Goal: Task Accomplishment & Management: Use online tool/utility

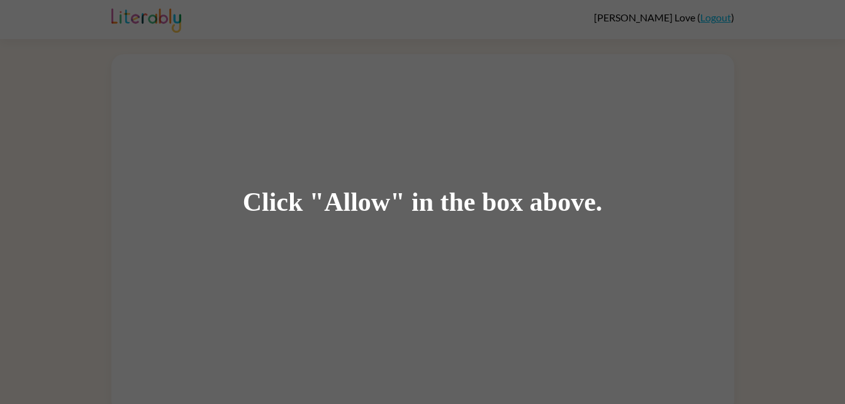
click at [384, 157] on div "Click "Allow" in the box above." at bounding box center [422, 202] width 845 height 404
click at [273, 203] on div "Click "Allow" in the box above." at bounding box center [423, 202] width 360 height 28
click at [291, 202] on div "Click "Allow" in the box above." at bounding box center [423, 202] width 360 height 28
click at [256, 277] on div "Click "Allow" in the box above." at bounding box center [422, 202] width 845 height 404
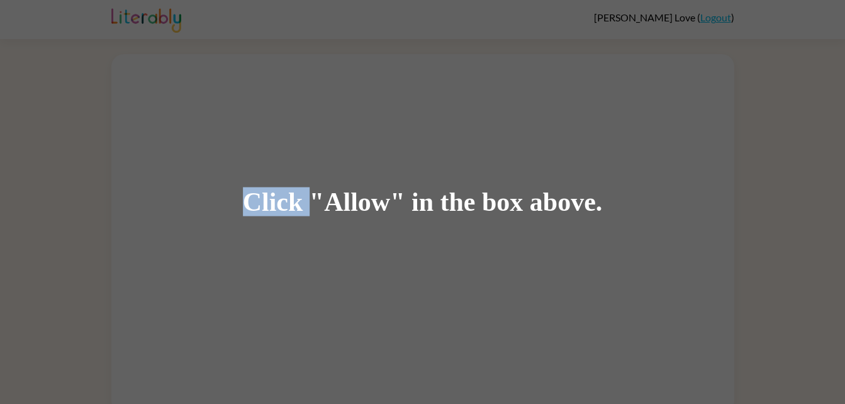
drag, startPoint x: 291, startPoint y: 202, endPoint x: 256, endPoint y: 277, distance: 82.7
click at [256, 277] on div "Click "Allow" in the box above." at bounding box center [422, 202] width 845 height 404
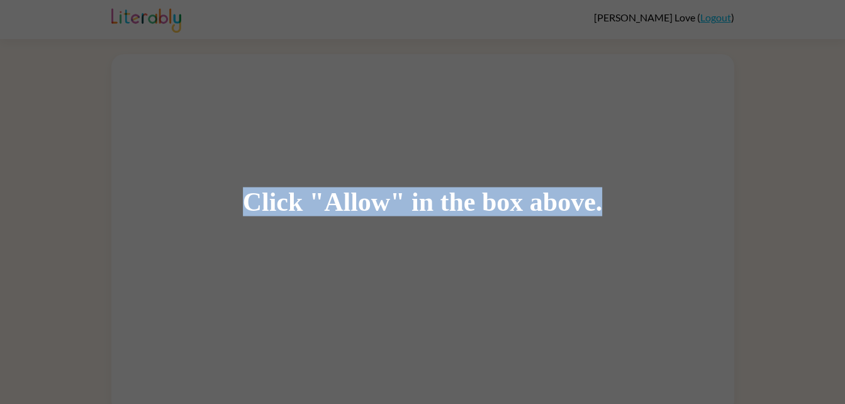
click at [256, 277] on div "Click "Allow" in the box above." at bounding box center [422, 202] width 845 height 404
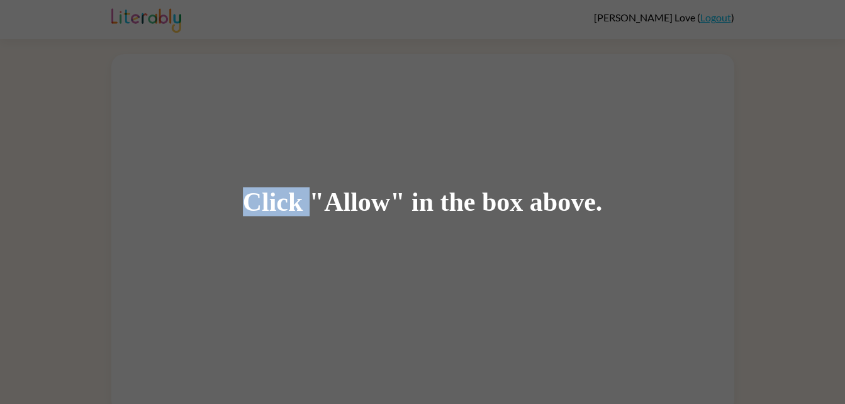
click at [256, 277] on div "Click "Allow" in the box above." at bounding box center [422, 202] width 845 height 404
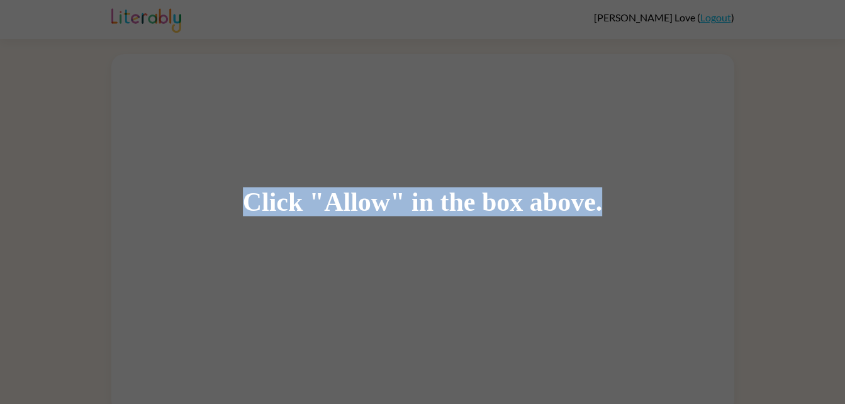
click at [256, 277] on div "Click "Allow" in the box above." at bounding box center [422, 202] width 845 height 404
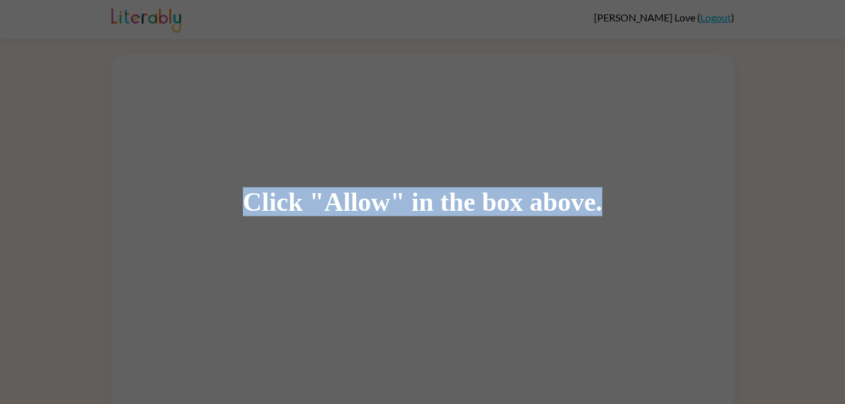
click at [256, 277] on div "Click "Allow" in the box above." at bounding box center [422, 202] width 845 height 404
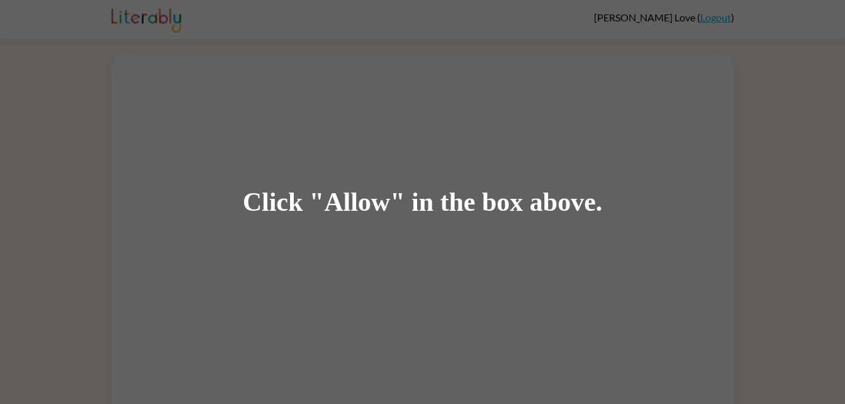
click at [256, 277] on div "Click "Allow" in the box above." at bounding box center [422, 202] width 845 height 404
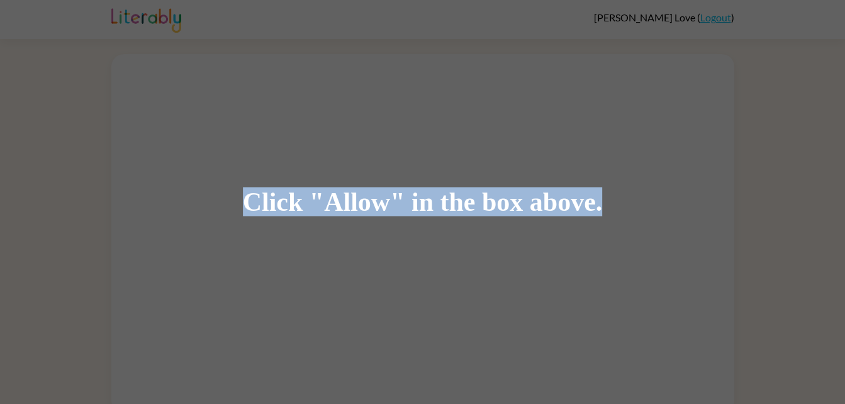
click at [256, 277] on div "Click "Allow" in the box above." at bounding box center [422, 202] width 845 height 404
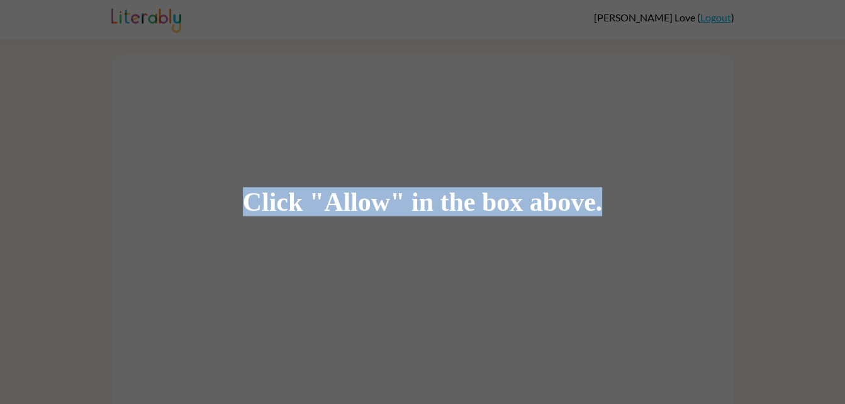
click at [256, 277] on div "Click "Allow" in the box above." at bounding box center [422, 202] width 845 height 404
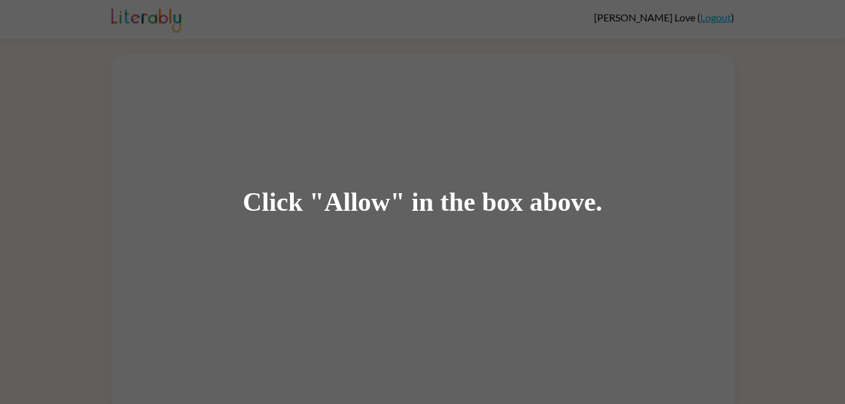
click at [256, 277] on div "Click "Allow" in the box above." at bounding box center [422, 202] width 845 height 404
click at [296, 200] on div "Click "Allow" in the box above." at bounding box center [423, 202] width 360 height 28
click at [369, 203] on div "Click "Allow" in the box above." at bounding box center [423, 202] width 360 height 28
click at [298, 201] on div "Click "Allow" in the box above." at bounding box center [423, 202] width 360 height 28
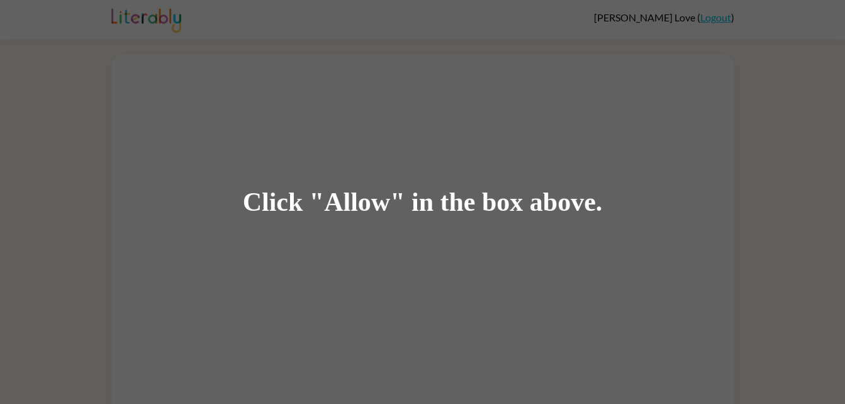
click at [340, 220] on div "Click "Allow" in the box above." at bounding box center [422, 202] width 845 height 404
click at [334, 235] on div "Click "Allow" in the box above." at bounding box center [422, 202] width 845 height 404
click at [350, 191] on div "Click "Allow" in the box above." at bounding box center [423, 202] width 360 height 28
click at [339, 233] on div "Click "Allow" in the box above." at bounding box center [422, 202] width 845 height 404
click at [525, 190] on div "Click "Allow" in the box above." at bounding box center [423, 202] width 360 height 28
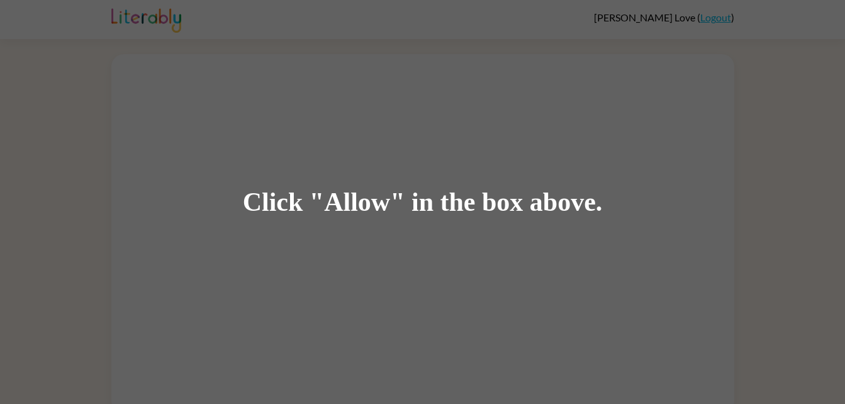
click at [525, 221] on div "Click "Allow" in the box above." at bounding box center [422, 202] width 845 height 404
click at [656, 33] on div "Click "Allow" in the box above." at bounding box center [422, 202] width 845 height 404
click at [487, 176] on div "Click "Allow" in the box above." at bounding box center [422, 202] width 845 height 404
click at [512, 209] on div "Click "Allow" in the box above." at bounding box center [423, 202] width 360 height 28
click at [378, 236] on div "Click "Allow" in the box above." at bounding box center [422, 202] width 845 height 404
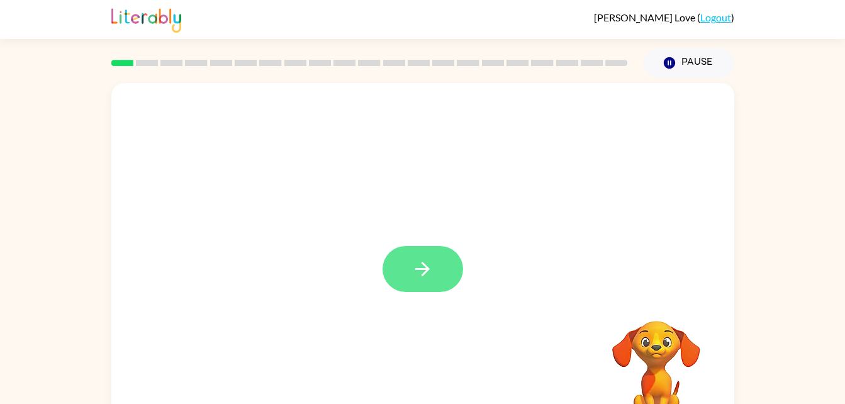
click at [432, 275] on icon "button" at bounding box center [422, 269] width 22 height 22
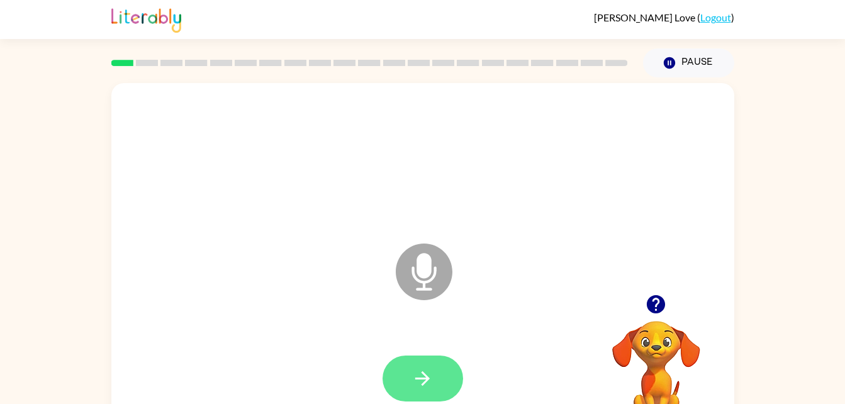
click at [425, 389] on icon "button" at bounding box center [422, 378] width 22 height 22
click at [436, 373] on button "button" at bounding box center [422, 378] width 81 height 46
click at [426, 355] on button "button" at bounding box center [422, 378] width 81 height 46
click at [429, 381] on icon "button" at bounding box center [422, 378] width 22 height 22
click at [440, 388] on button "button" at bounding box center [422, 378] width 81 height 46
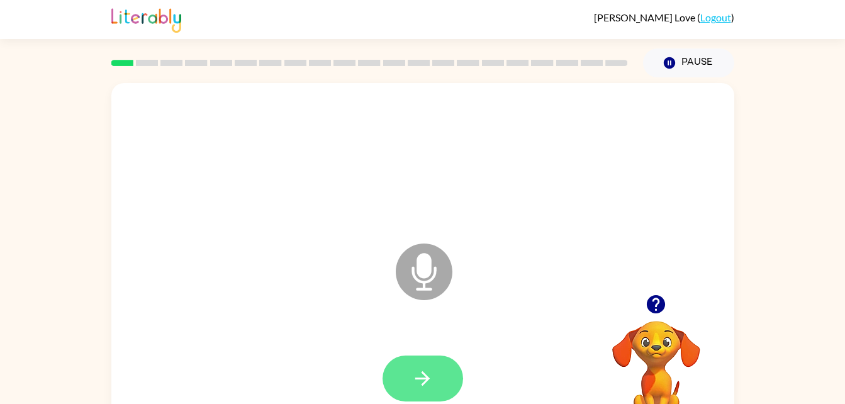
click at [430, 364] on button "button" at bounding box center [422, 378] width 81 height 46
click at [424, 362] on button "button" at bounding box center [422, 378] width 81 height 46
click at [426, 348] on div at bounding box center [423, 378] width 598 height 103
click at [414, 375] on icon "button" at bounding box center [422, 378] width 22 height 22
click at [413, 386] on icon "button" at bounding box center [422, 378] width 22 height 22
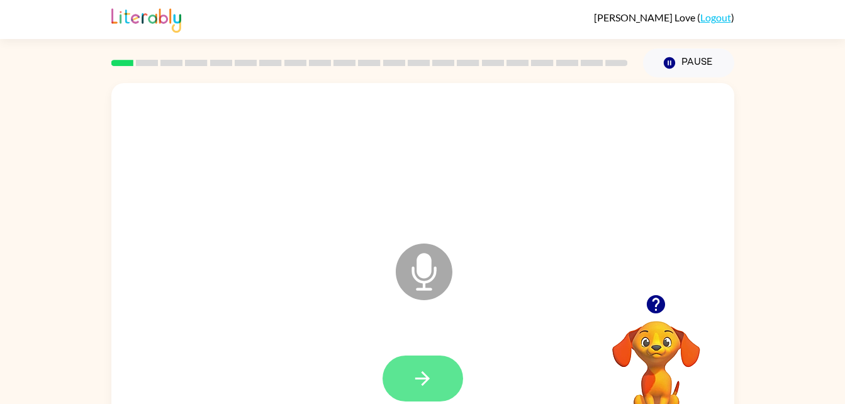
click at [421, 385] on icon "button" at bounding box center [422, 378] width 22 height 22
click at [420, 345] on div at bounding box center [423, 378] width 598 height 103
click at [407, 391] on button "button" at bounding box center [422, 378] width 81 height 46
click at [425, 367] on icon "button" at bounding box center [422, 378] width 22 height 22
click at [420, 372] on icon "button" at bounding box center [422, 378] width 22 height 22
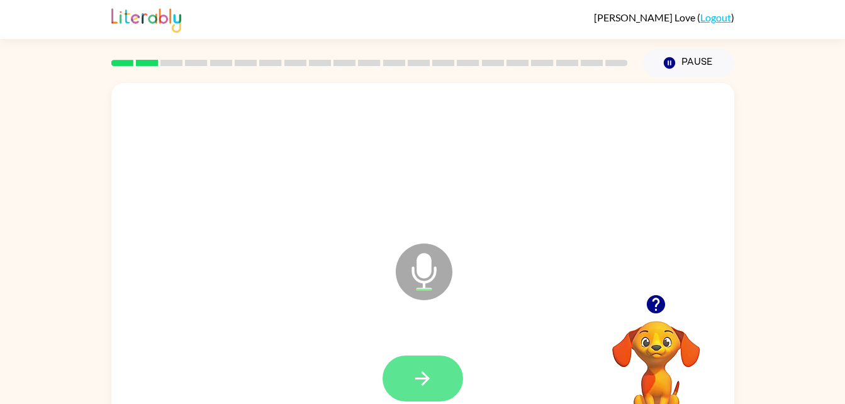
click at [427, 385] on icon "button" at bounding box center [422, 378] width 22 height 22
click at [396, 374] on button "button" at bounding box center [422, 378] width 81 height 46
click at [401, 378] on button "button" at bounding box center [422, 378] width 81 height 46
click at [432, 370] on icon "button" at bounding box center [422, 378] width 22 height 22
click at [438, 364] on button "button" at bounding box center [422, 378] width 81 height 46
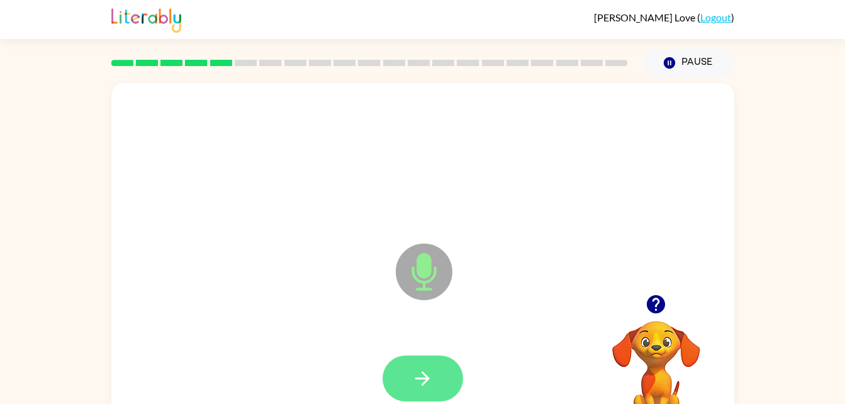
click at [428, 360] on button "button" at bounding box center [422, 378] width 81 height 46
click at [429, 370] on icon "button" at bounding box center [422, 378] width 22 height 22
click at [414, 384] on icon "button" at bounding box center [422, 378] width 22 height 22
click at [436, 372] on button "button" at bounding box center [422, 378] width 81 height 46
click at [427, 359] on button "button" at bounding box center [422, 378] width 81 height 46
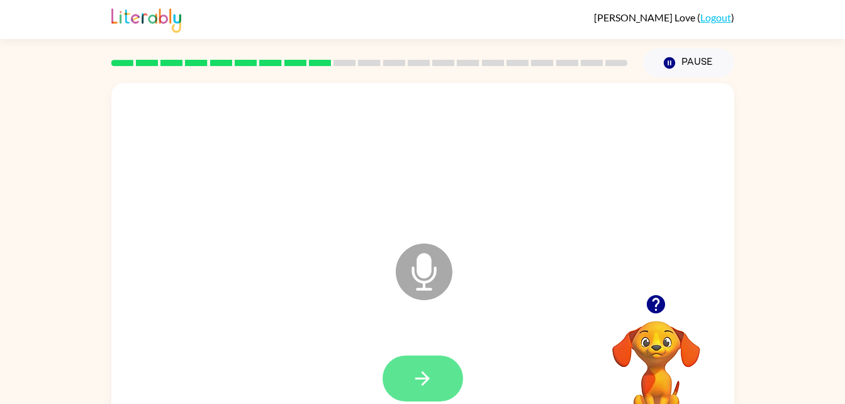
click at [433, 387] on button "button" at bounding box center [422, 378] width 81 height 46
click at [430, 356] on button "button" at bounding box center [422, 378] width 81 height 46
click at [443, 373] on button "button" at bounding box center [422, 378] width 81 height 46
click at [437, 377] on button "button" at bounding box center [422, 378] width 81 height 46
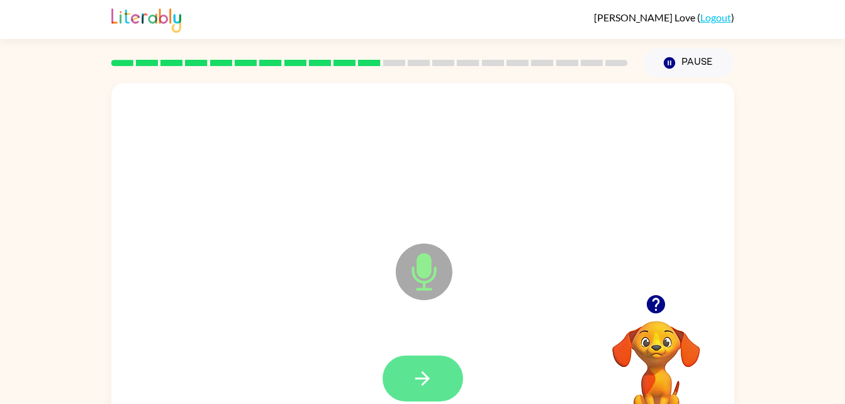
click at [421, 375] on icon "button" at bounding box center [422, 378] width 22 height 22
click at [418, 381] on icon "button" at bounding box center [422, 378] width 22 height 22
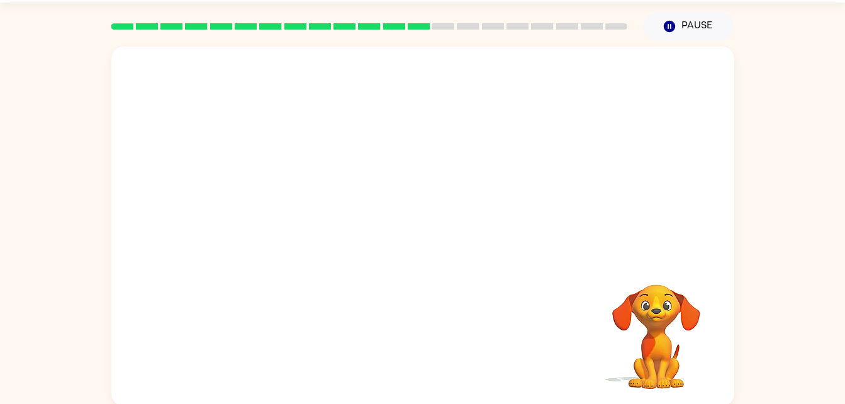
scroll to position [38, 0]
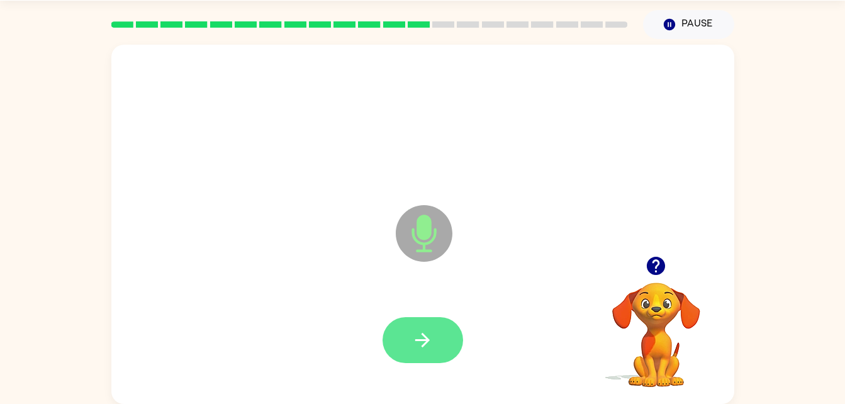
click at [403, 336] on button "button" at bounding box center [422, 340] width 81 height 46
click at [403, 330] on button "button" at bounding box center [422, 340] width 81 height 46
click at [436, 330] on button "button" at bounding box center [422, 340] width 81 height 46
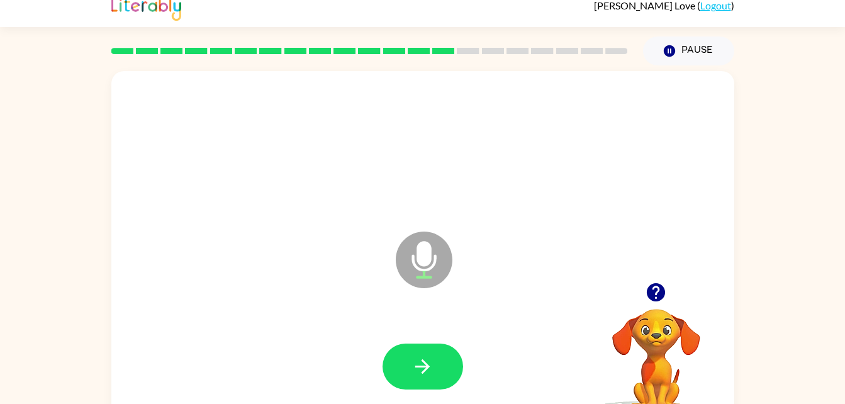
scroll to position [0, 0]
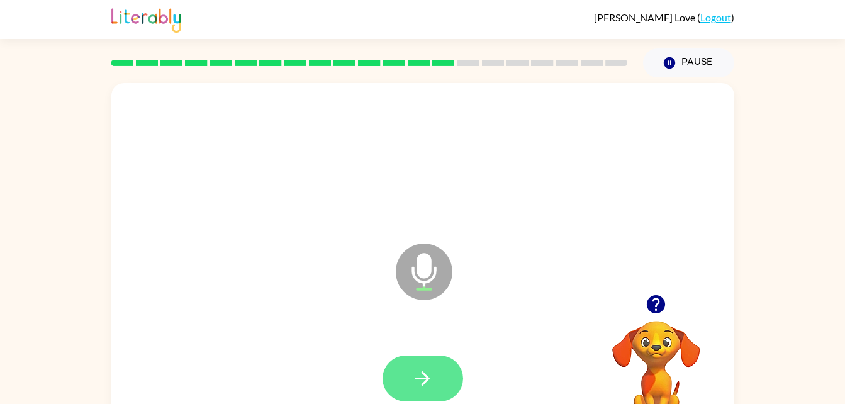
click at [423, 375] on icon "button" at bounding box center [422, 378] width 22 height 22
click at [428, 363] on button "button" at bounding box center [422, 378] width 81 height 46
click at [400, 357] on button "button" at bounding box center [422, 378] width 81 height 46
click at [450, 375] on button "button" at bounding box center [422, 378] width 81 height 46
click at [418, 369] on icon "button" at bounding box center [422, 378] width 22 height 22
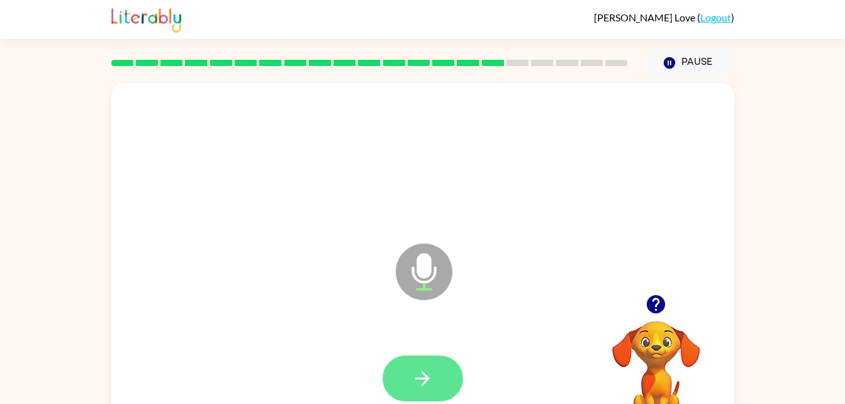
click at [436, 387] on button "button" at bounding box center [422, 378] width 81 height 46
click at [419, 376] on icon "button" at bounding box center [422, 378] width 22 height 22
click at [435, 367] on button "button" at bounding box center [422, 378] width 81 height 46
click at [416, 360] on button "button" at bounding box center [422, 378] width 81 height 46
click at [435, 377] on button "button" at bounding box center [422, 378] width 81 height 46
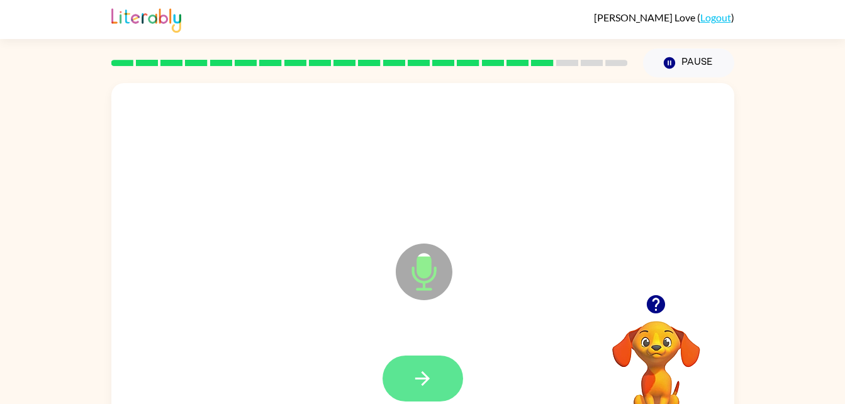
click at [438, 389] on button "button" at bounding box center [422, 378] width 81 height 46
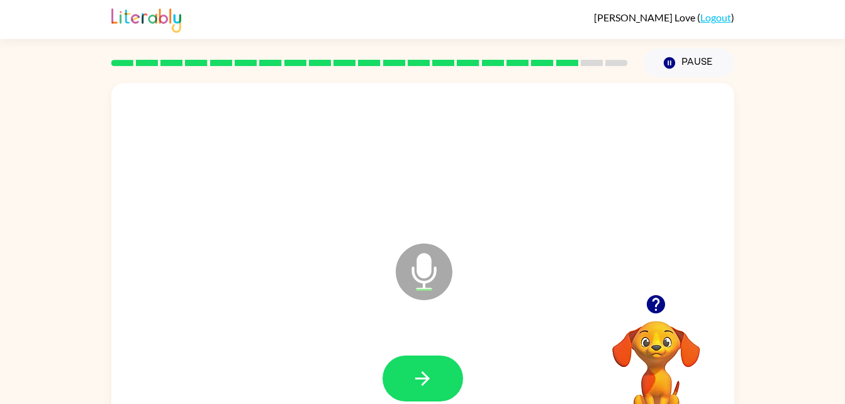
click at [457, 348] on div at bounding box center [423, 378] width 598 height 103
click at [420, 389] on button "button" at bounding box center [422, 378] width 81 height 46
click at [448, 370] on button "button" at bounding box center [422, 378] width 81 height 46
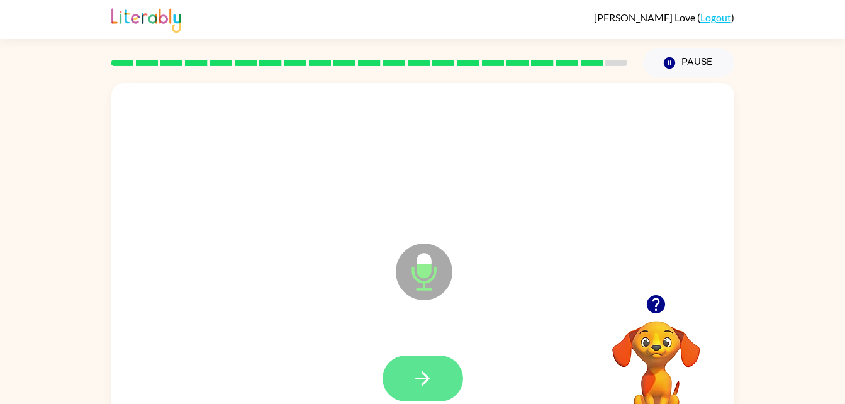
click at [427, 362] on button "button" at bounding box center [422, 378] width 81 height 46
click at [438, 392] on button "button" at bounding box center [422, 378] width 81 height 46
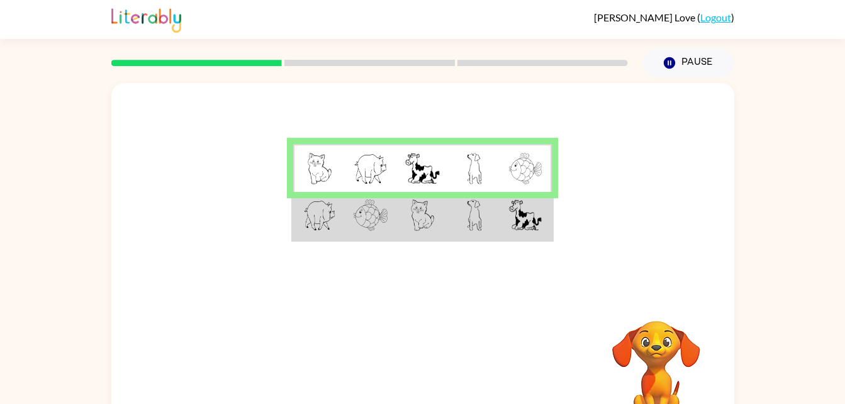
click at [465, 231] on td at bounding box center [474, 216] width 52 height 48
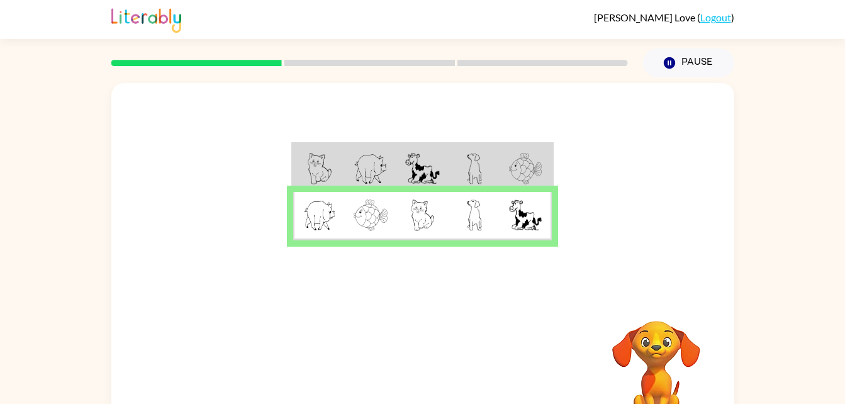
click at [313, 229] on img at bounding box center [319, 214] width 33 height 31
click at [437, 171] on img at bounding box center [422, 168] width 34 height 31
click at [444, 160] on td at bounding box center [422, 168] width 52 height 48
click at [427, 198] on td at bounding box center [422, 216] width 52 height 48
click at [445, 165] on td at bounding box center [422, 168] width 52 height 48
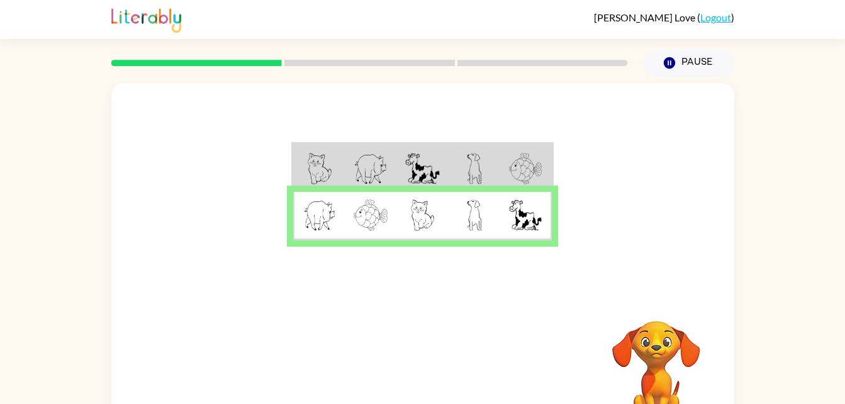
click at [426, 206] on img at bounding box center [423, 214] width 24 height 31
click at [386, 238] on td at bounding box center [371, 216] width 52 height 48
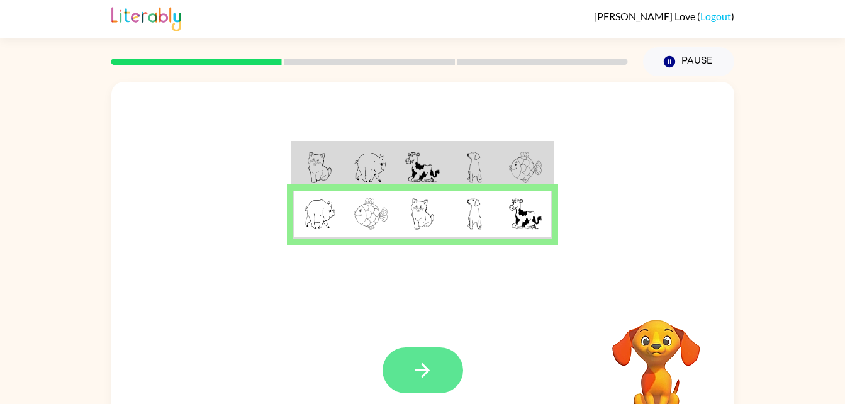
click at [441, 381] on button "button" at bounding box center [422, 370] width 81 height 46
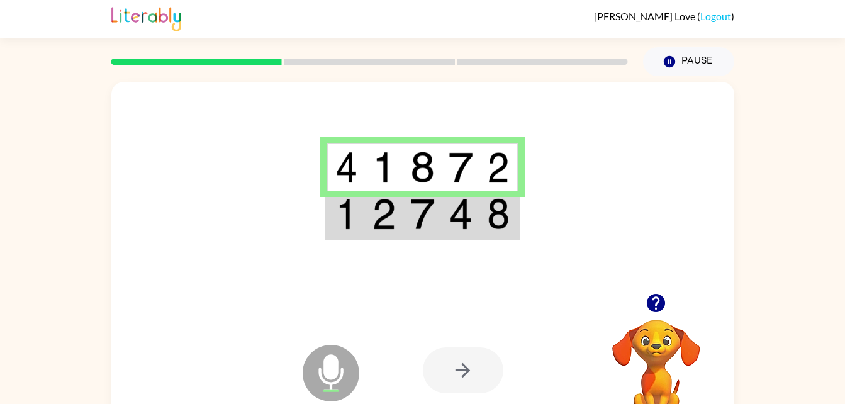
click at [392, 210] on img at bounding box center [384, 213] width 24 height 31
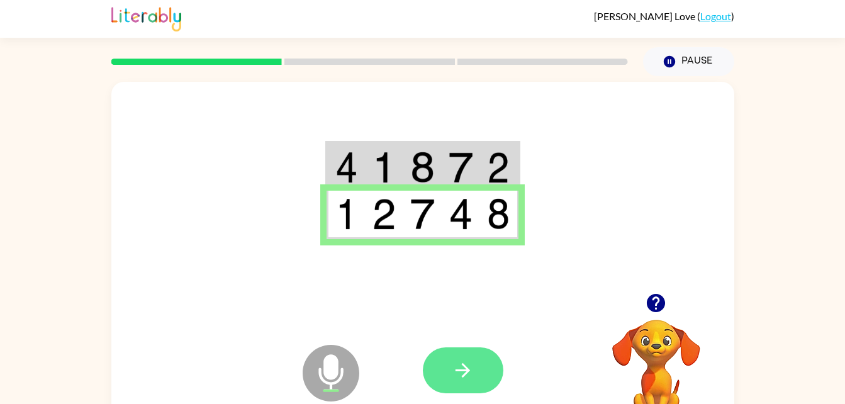
click at [472, 355] on button "button" at bounding box center [463, 370] width 81 height 46
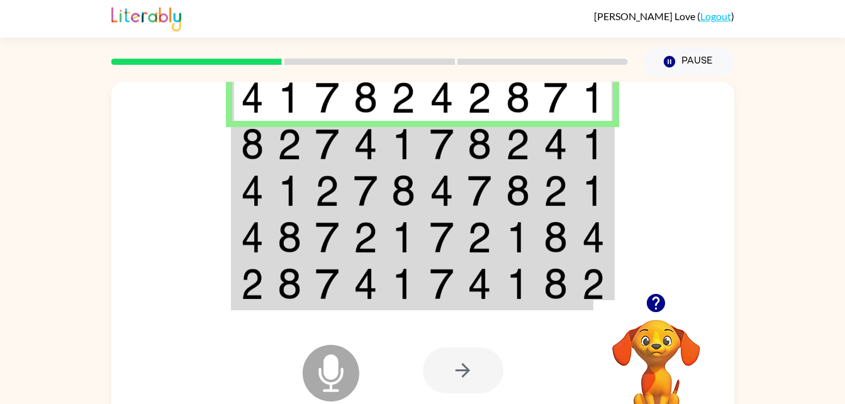
click at [292, 149] on img at bounding box center [289, 143] width 24 height 31
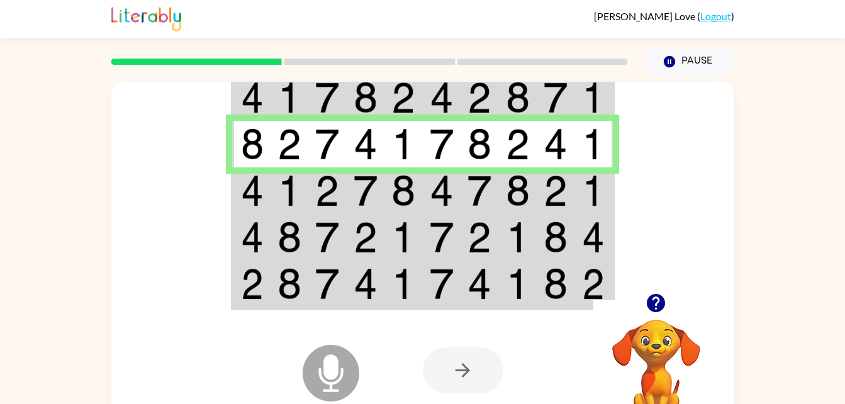
click at [292, 181] on img at bounding box center [289, 190] width 24 height 31
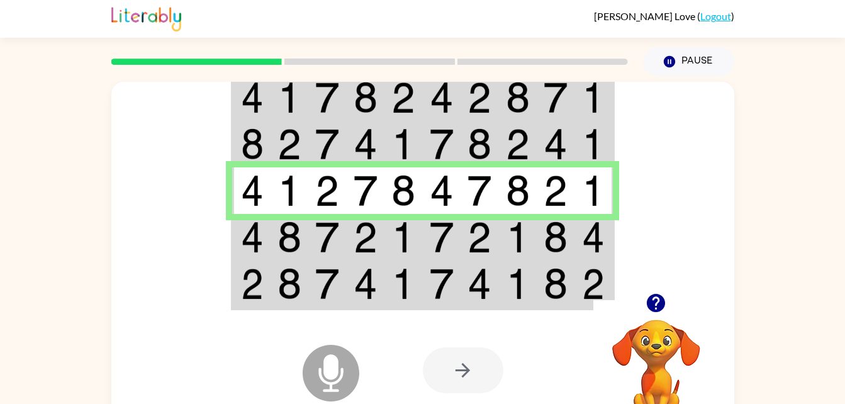
click at [257, 252] on img at bounding box center [252, 236] width 23 height 31
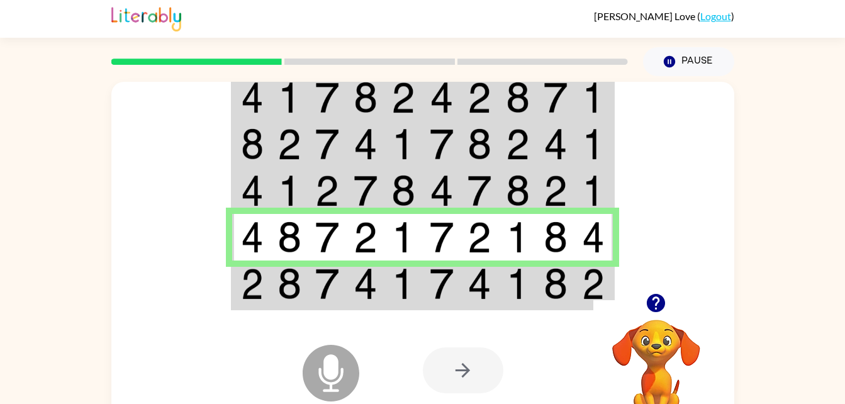
click at [326, 276] on img at bounding box center [327, 283] width 24 height 31
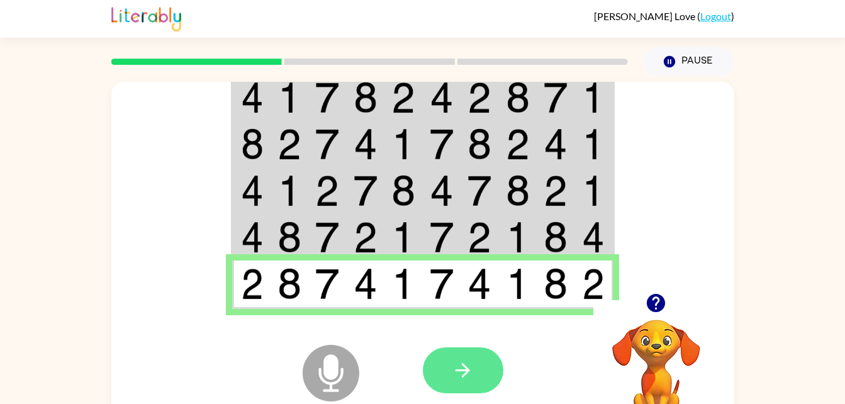
click at [477, 359] on button "button" at bounding box center [463, 370] width 81 height 46
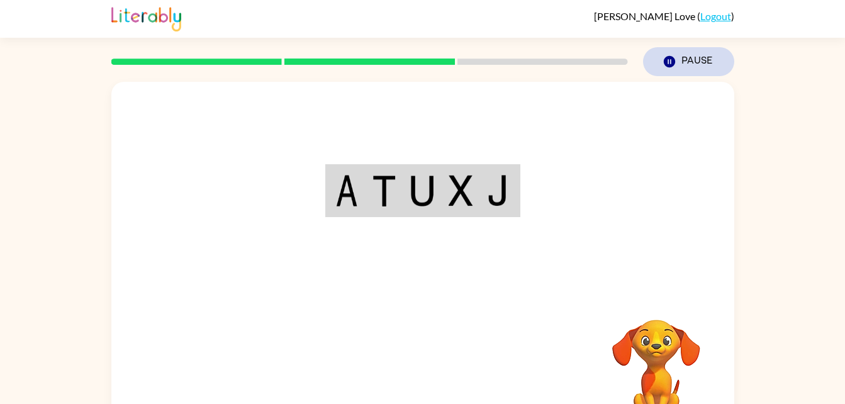
click at [692, 50] on button "Pause Pause" at bounding box center [688, 61] width 91 height 29
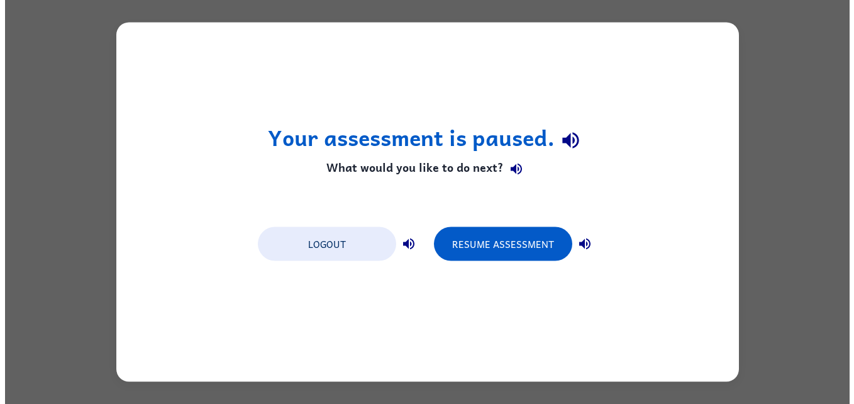
scroll to position [0, 0]
